Goal: Transaction & Acquisition: Purchase product/service

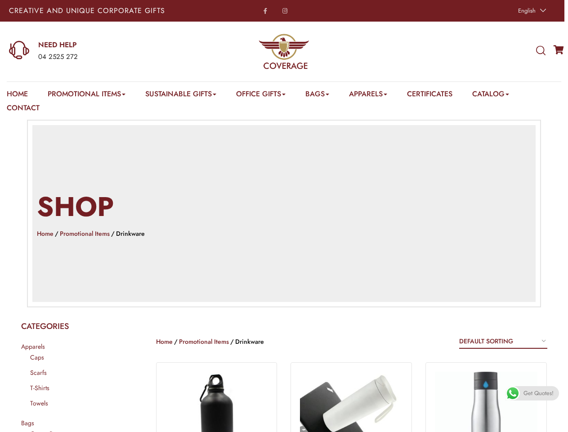
click at [284, 216] on h2 "Shop" at bounding box center [284, 207] width 494 height 38
click at [531, 11] on span "English" at bounding box center [527, 10] width 18 height 9
click at [97, 51] on div "04 2525 272" at bounding box center [111, 57] width 147 height 12
click at [541, 51] on icon at bounding box center [540, 51] width 9 height 10
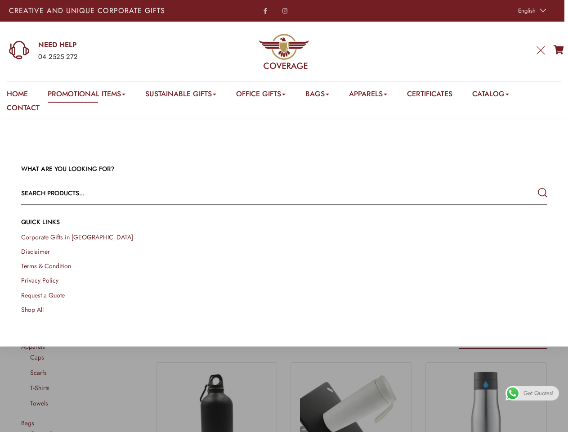
click at [88, 95] on link "Promotional Items" at bounding box center [87, 96] width 78 height 14
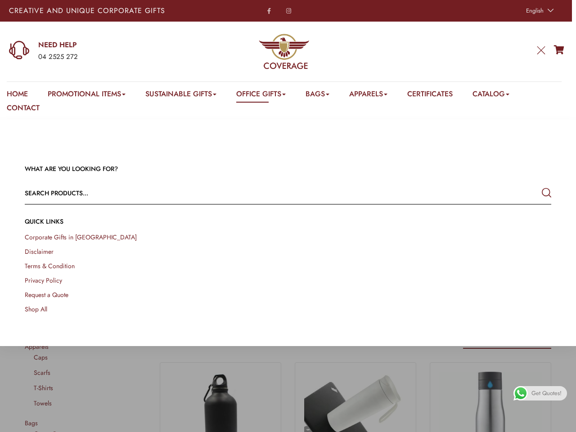
click at [266, 95] on link "Office Gifts" at bounding box center [260, 96] width 49 height 14
click at [324, 95] on link "Bags" at bounding box center [317, 96] width 24 height 14
click at [377, 95] on link "Apparels" at bounding box center [368, 96] width 38 height 14
click at [502, 95] on link "Catalog" at bounding box center [490, 96] width 37 height 14
click at [558, 421] on link at bounding box center [566, 422] width 20 height 20
